Goal: Information Seeking & Learning: Learn about a topic

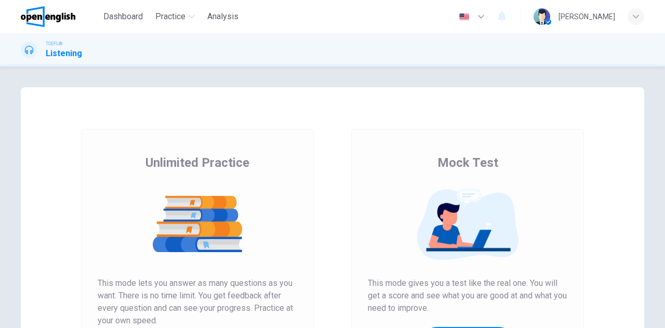
scroll to position [175, 0]
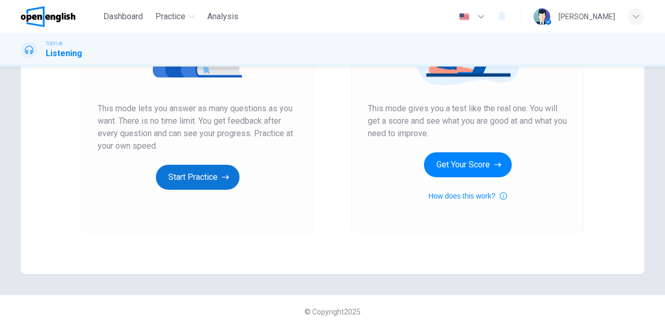
click at [222, 178] on icon "button" at bounding box center [225, 177] width 7 height 10
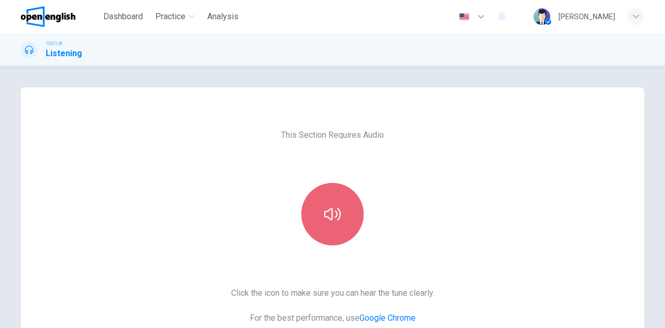
click at [324, 226] on button "button" at bounding box center [332, 214] width 62 height 62
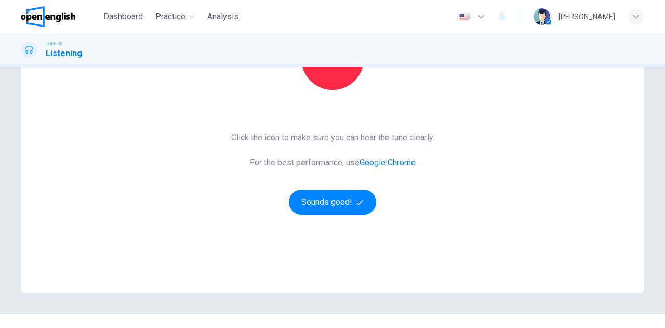
scroll to position [156, 0]
click at [330, 201] on button "Sounds good!" at bounding box center [332, 201] width 87 height 25
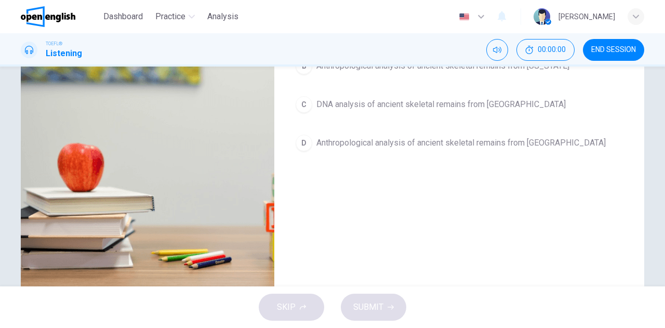
scroll to position [0, 0]
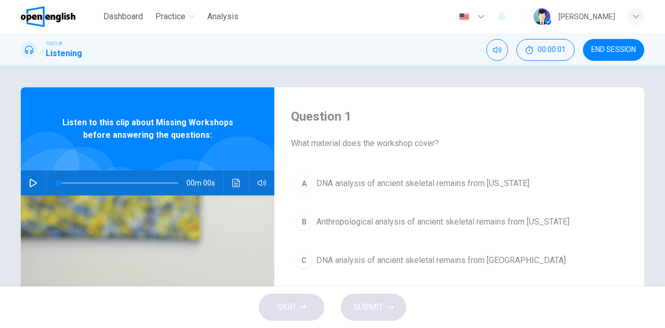
click at [29, 181] on icon "button" at bounding box center [33, 183] width 8 height 8
click at [237, 103] on div "Listen to this clip about Missing Workshops before answering the questions:" at bounding box center [148, 128] width 254 height 83
click at [59, 183] on span at bounding box center [119, 183] width 120 height 15
click at [235, 182] on icon "Click to see the audio transcription" at bounding box center [236, 183] width 8 height 8
type input "*"
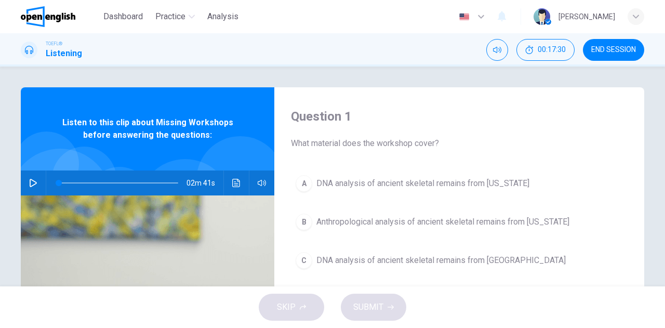
scroll to position [204, 0]
click at [126, 327] on div at bounding box center [332, 328] width 665 height 0
click at [33, 179] on icon "button" at bounding box center [33, 183] width 8 height 8
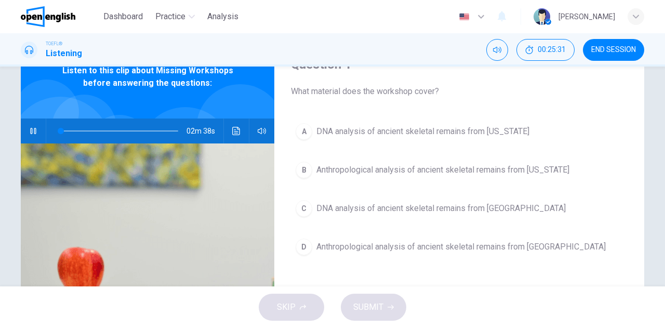
click at [413, 131] on span "DNA analysis of ancient skeletal remains from [US_STATE]" at bounding box center [422, 131] width 213 height 12
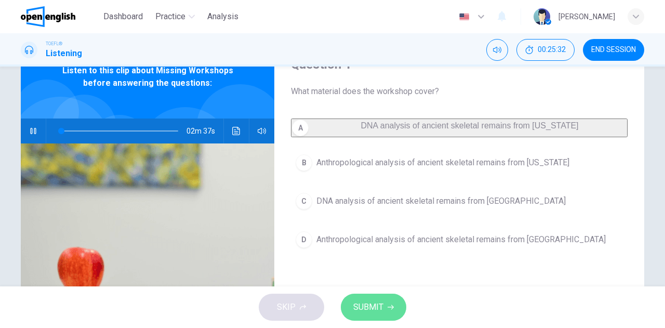
click at [384, 308] on button "SUBMIT" at bounding box center [373, 307] width 65 height 27
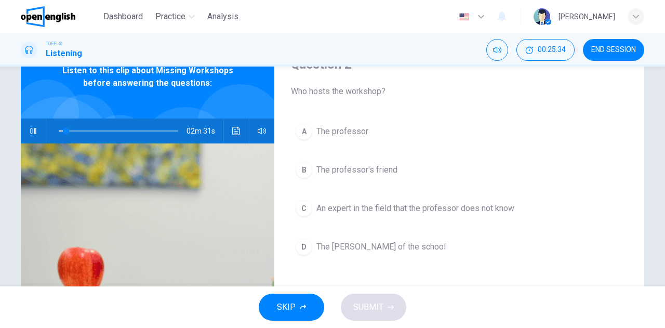
click at [323, 170] on span "The professor's friend" at bounding box center [356, 170] width 81 height 12
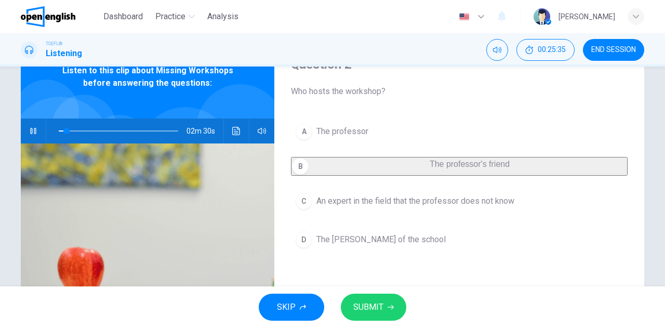
click at [386, 305] on button "SUBMIT" at bounding box center [373, 307] width 65 height 27
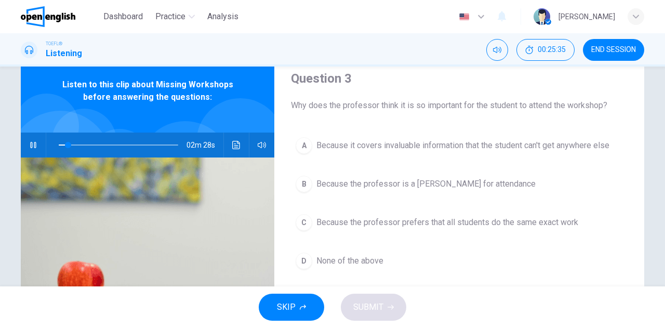
scroll to position [0, 0]
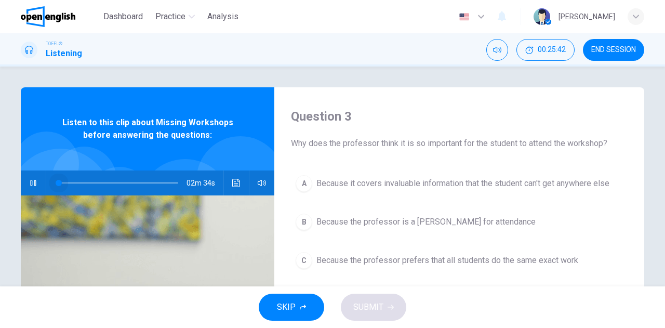
drag, startPoint x: 68, startPoint y: 183, endPoint x: 36, endPoint y: 174, distance: 33.0
click at [36, 174] on div "02m 34s" at bounding box center [148, 182] width 254 height 25
click at [71, 183] on span at bounding box center [119, 183] width 120 height 15
click at [60, 182] on span at bounding box center [119, 183] width 120 height 15
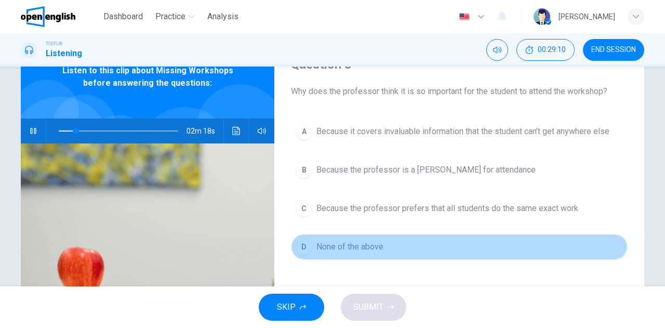
click at [351, 251] on span "None of the above" at bounding box center [349, 247] width 67 height 12
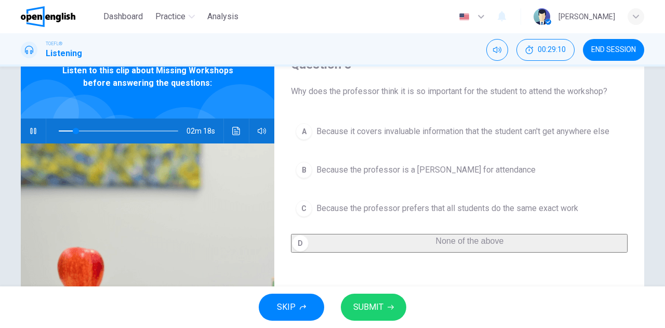
click at [370, 293] on div "SKIP SUBMIT" at bounding box center [332, 307] width 665 height 42
click at [370, 305] on span "SUBMIT" at bounding box center [368, 307] width 30 height 15
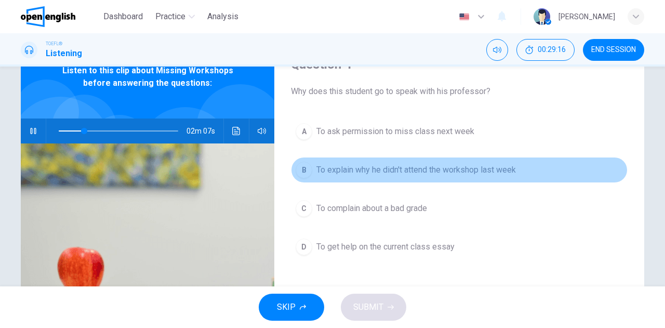
click at [336, 164] on span "To explain why he didn't attend the workshop last week" at bounding box center [416, 170] width 200 height 12
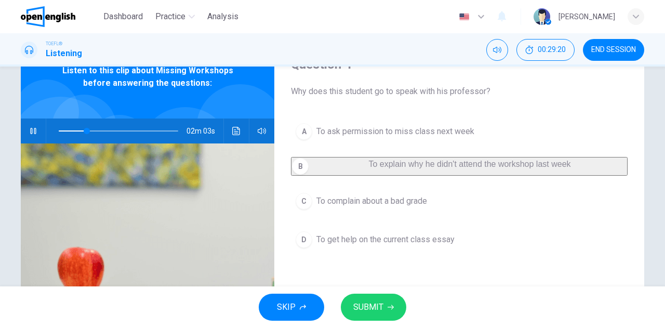
click at [378, 311] on span "SUBMIT" at bounding box center [368, 307] width 30 height 15
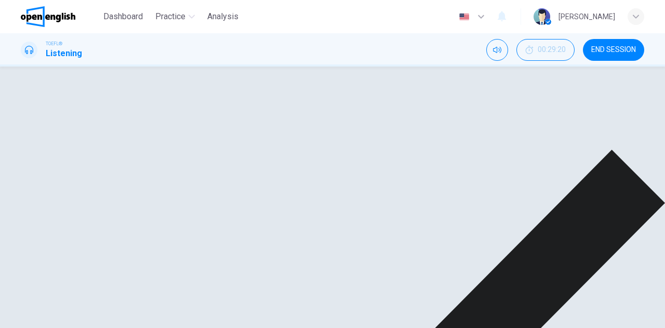
scroll to position [0, 0]
click at [91, 184] on span at bounding box center [94, 183] width 6 height 6
click at [88, 182] on span at bounding box center [91, 183] width 6 height 6
type input "*"
drag, startPoint x: 491, startPoint y: 298, endPoint x: 492, endPoint y: 292, distance: 5.7
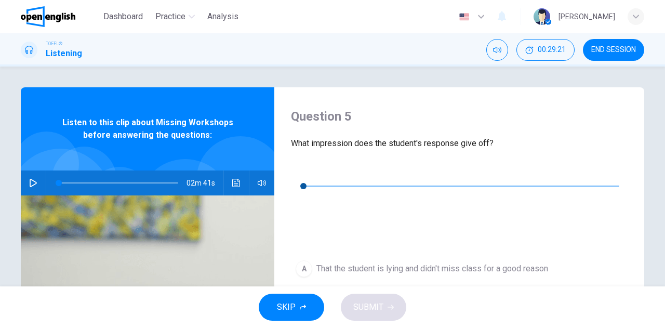
click at [299, 172] on icon "button" at bounding box center [299, 170] width 8 height 8
drag, startPoint x: 340, startPoint y: 175, endPoint x: 301, endPoint y: 174, distance: 39.5
click at [301, 174] on div "00m 13s" at bounding box center [459, 198] width 337 height 73
type input "*"
click at [32, 184] on icon "button" at bounding box center [33, 183] width 7 height 8
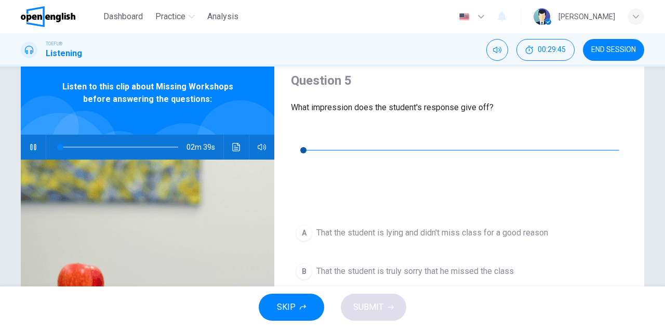
scroll to position [52, 0]
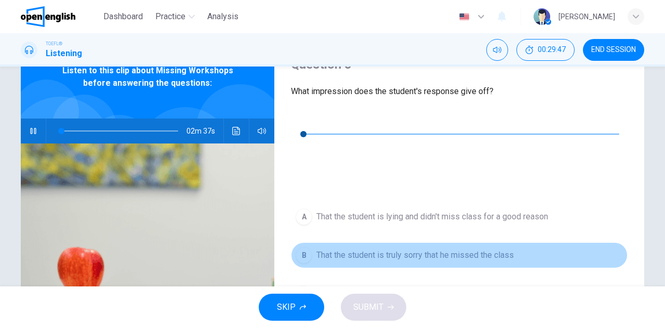
click at [444, 249] on span "That the student is truly sorry that he missed the class" at bounding box center [414, 255] width 197 height 12
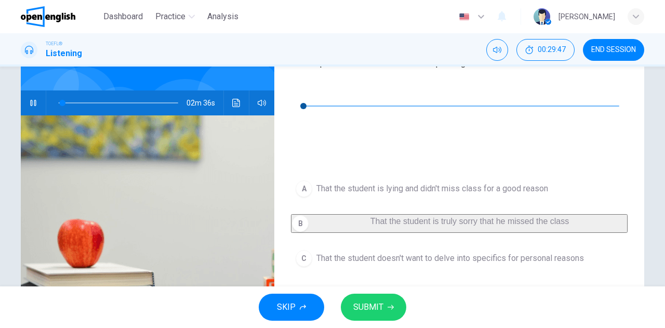
scroll to position [104, 0]
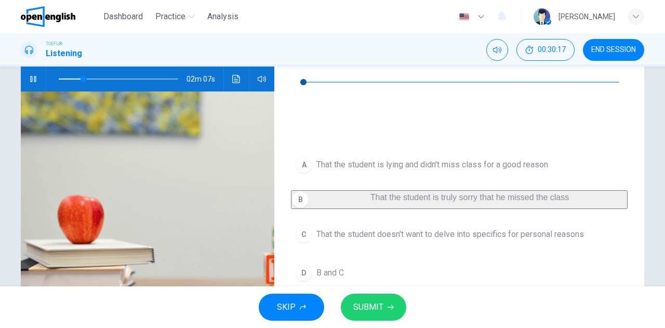
click at [370, 302] on span "SUBMIT" at bounding box center [368, 307] width 30 height 15
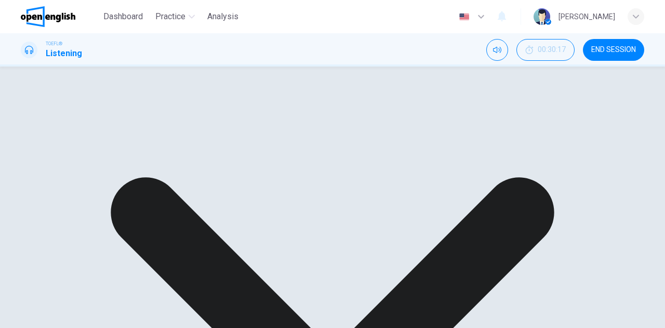
scroll to position [52, 0]
click at [120, 131] on span at bounding box center [119, 131] width 120 height 15
click at [118, 129] on span at bounding box center [121, 131] width 6 height 6
click at [123, 129] on span at bounding box center [126, 131] width 6 height 6
click at [127, 129] on span at bounding box center [130, 131] width 6 height 6
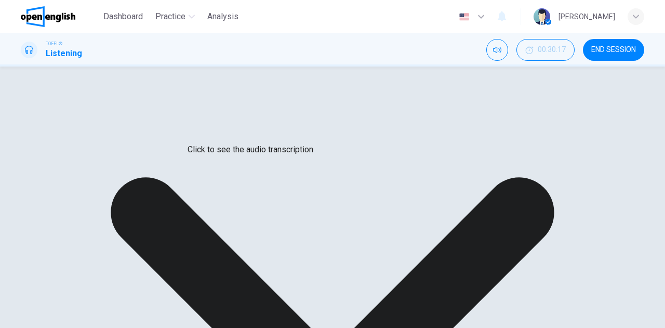
click at [234, 131] on icon "Click to see the audio transcription" at bounding box center [236, 131] width 8 height 8
click at [123, 327] on div at bounding box center [332, 328] width 665 height 0
click at [135, 127] on span at bounding box center [119, 131] width 120 height 15
click at [120, 128] on span at bounding box center [119, 131] width 120 height 15
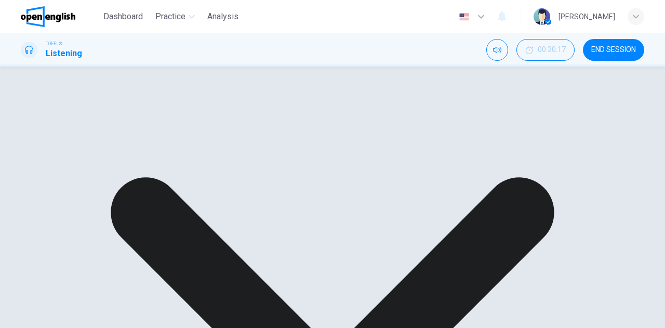
click at [129, 131] on span at bounding box center [132, 131] width 6 height 6
click at [143, 130] on span at bounding box center [146, 131] width 6 height 6
click at [138, 128] on span at bounding box center [140, 131] width 6 height 6
click at [143, 130] on span at bounding box center [146, 131] width 6 height 6
click at [152, 130] on span at bounding box center [155, 131] width 6 height 6
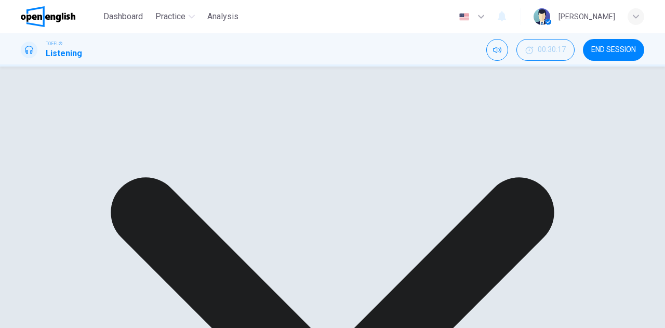
click at [148, 129] on span at bounding box center [150, 131] width 6 height 6
click at [224, 135] on div "00m 31s" at bounding box center [148, 130] width 254 height 25
click at [232, 131] on icon "Click to see the audio transcription" at bounding box center [236, 131] width 8 height 8
click at [152, 327] on div at bounding box center [332, 328] width 665 height 0
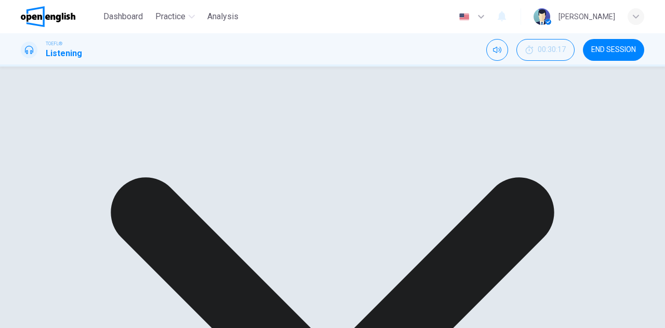
click at [152, 129] on span at bounding box center [119, 131] width 120 height 15
click at [152, 128] on span at bounding box center [155, 131] width 6 height 6
click at [239, 127] on button "Click to see the audio transcription" at bounding box center [236, 130] width 17 height 25
click at [156, 327] on div at bounding box center [332, 328] width 665 height 0
click at [152, 129] on span at bounding box center [154, 131] width 6 height 6
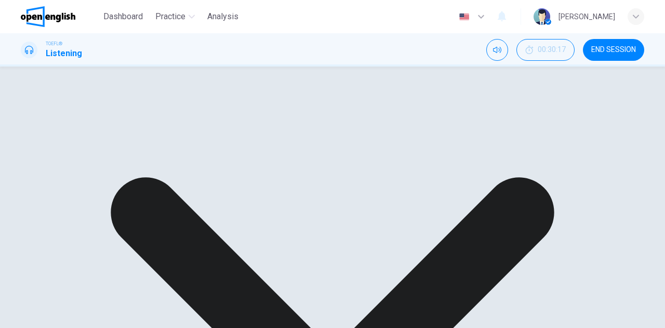
click at [232, 130] on icon "Click to see the audio transcription" at bounding box center [236, 131] width 8 height 8
click at [158, 327] on div at bounding box center [332, 328] width 665 height 0
click at [158, 129] on span at bounding box center [160, 131] width 6 height 6
click at [154, 129] on span at bounding box center [157, 131] width 6 height 6
click at [155, 129] on span at bounding box center [158, 131] width 6 height 6
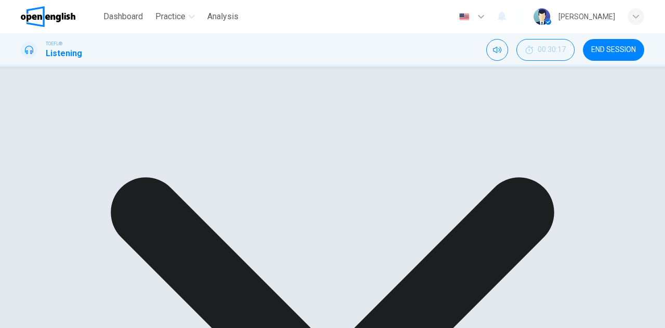
click at [155, 129] on span at bounding box center [158, 131] width 6 height 6
click at [153, 129] on span at bounding box center [154, 131] width 6 height 6
type input "**"
